Goal: Information Seeking & Learning: Find specific fact

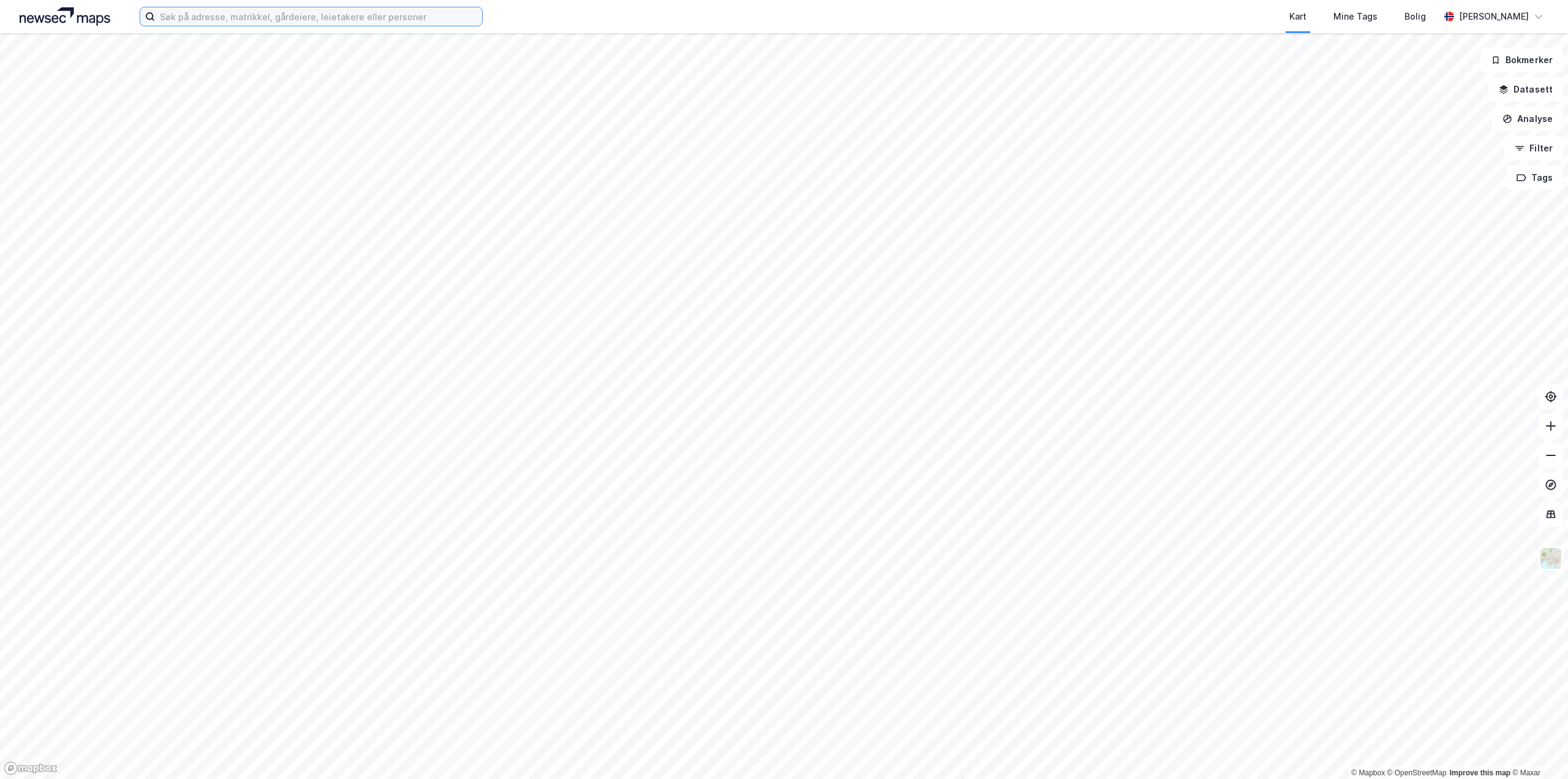
click at [210, 18] on input at bounding box center [319, 17] width 327 height 18
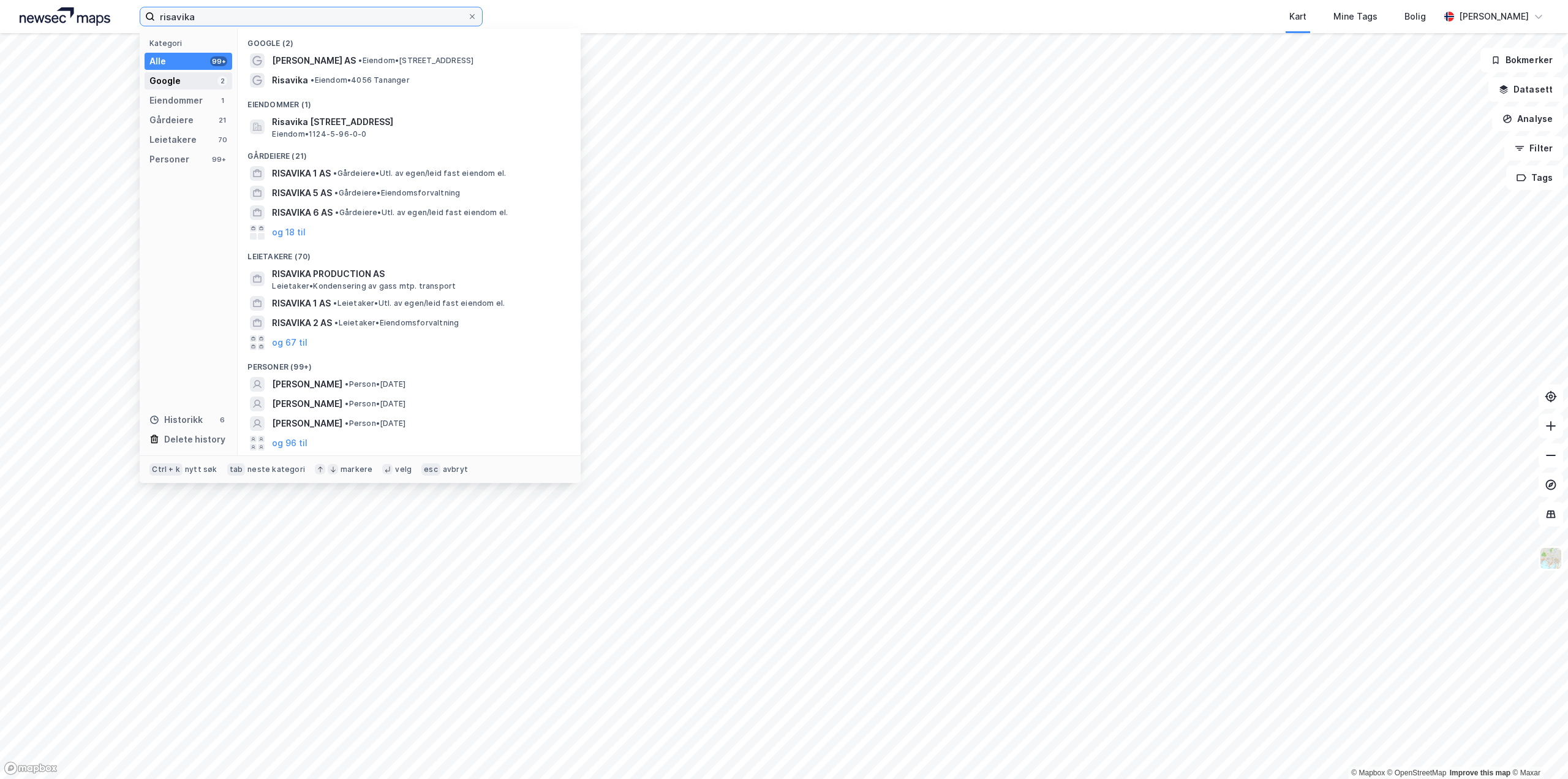
type input "risavika"
click at [171, 85] on div "Google" at bounding box center [164, 81] width 31 height 14
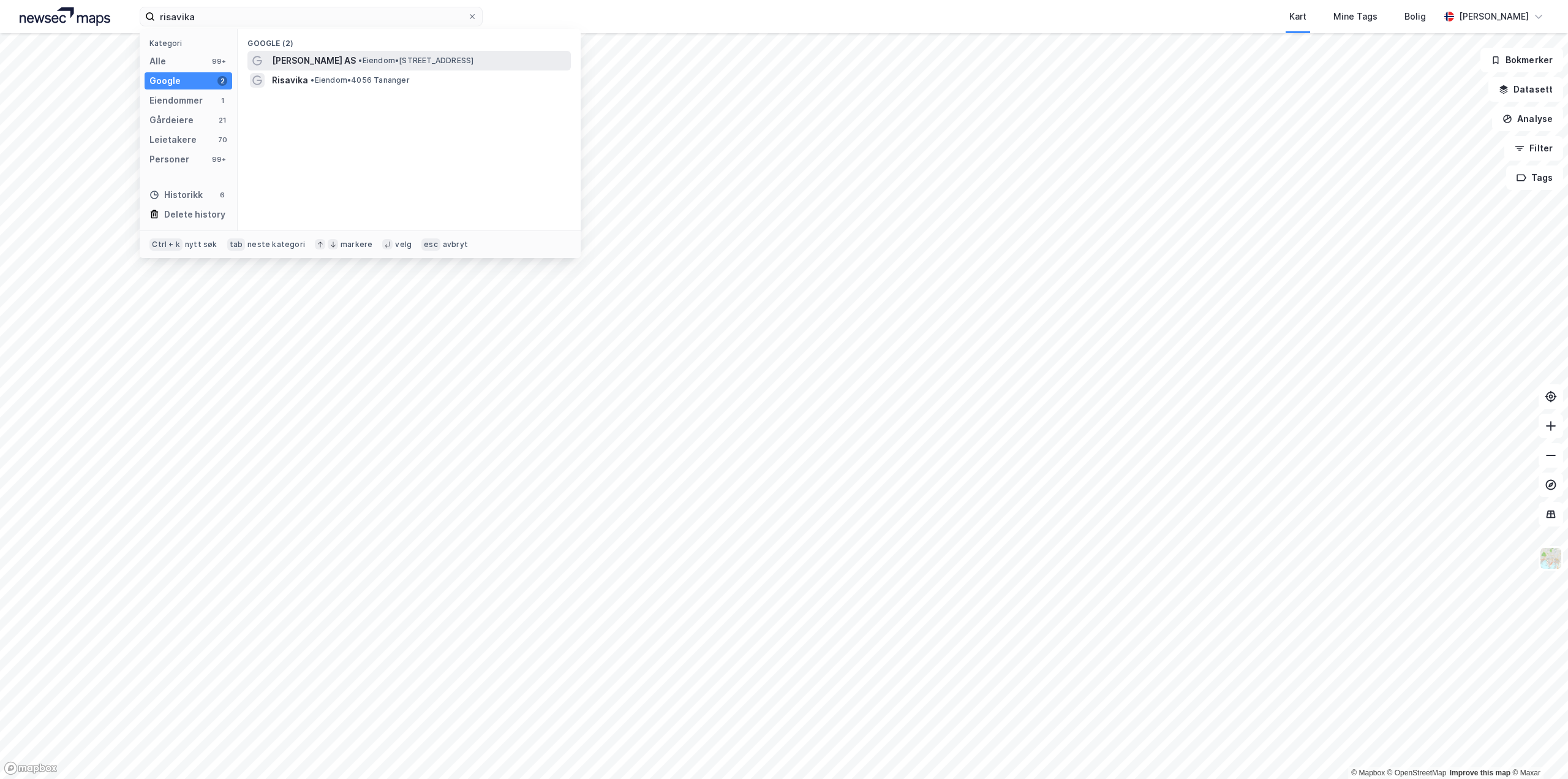
click at [318, 64] on span "[PERSON_NAME] AS" at bounding box center [314, 60] width 84 height 14
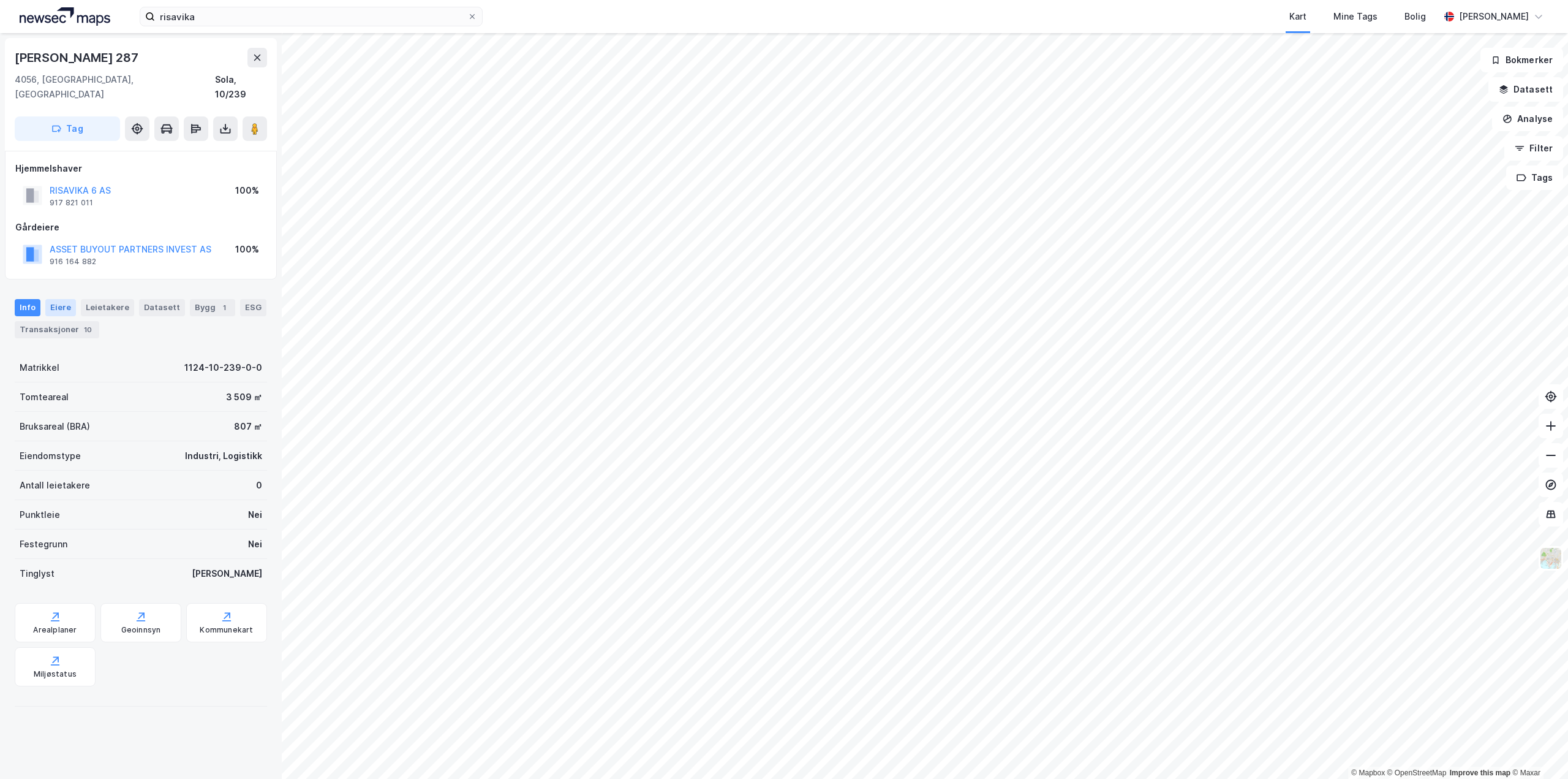
click at [61, 299] on div "Eiere" at bounding box center [61, 308] width 30 height 18
